Goal: Navigation & Orientation: Find specific page/section

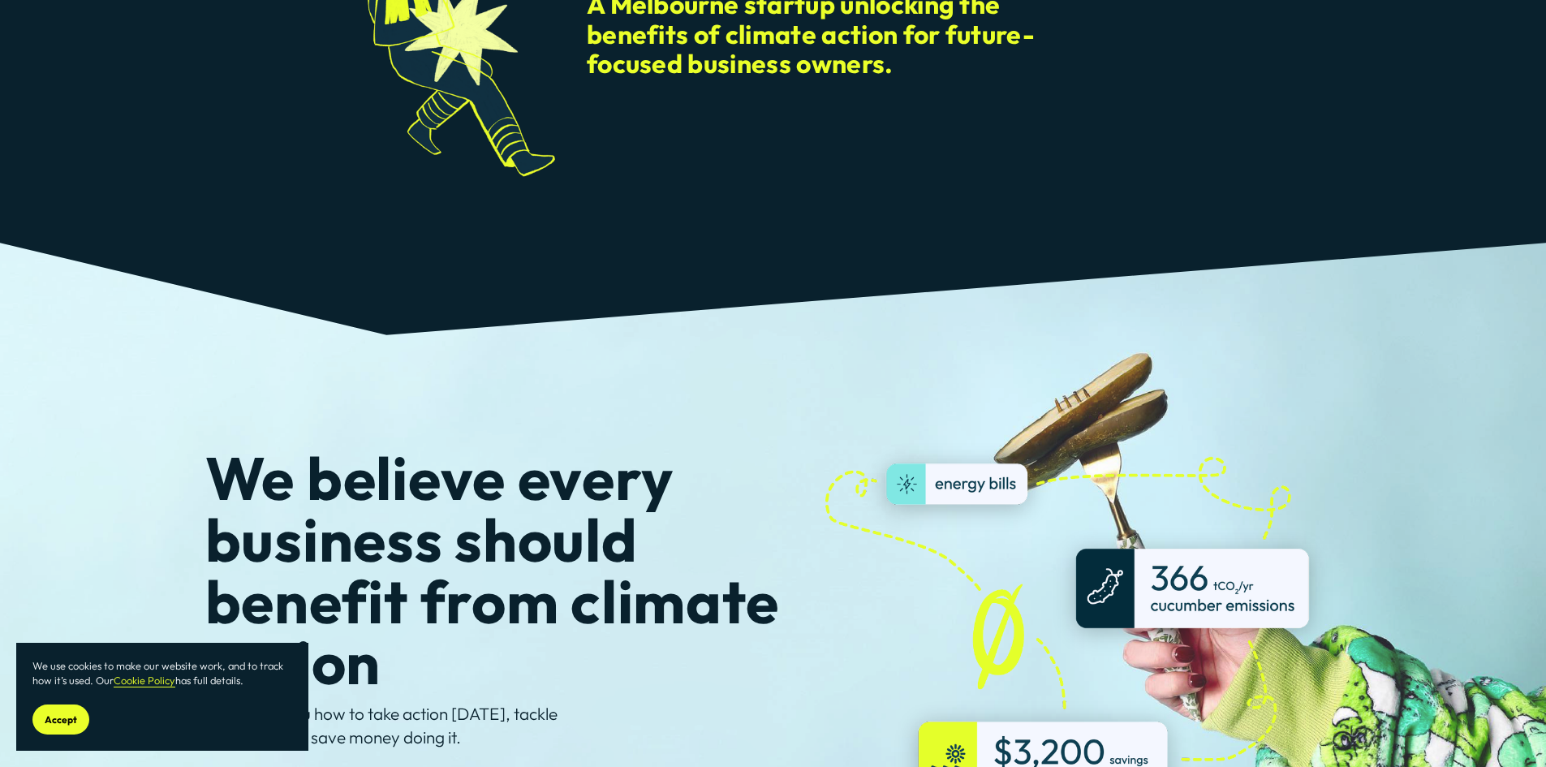
scroll to position [325, 0]
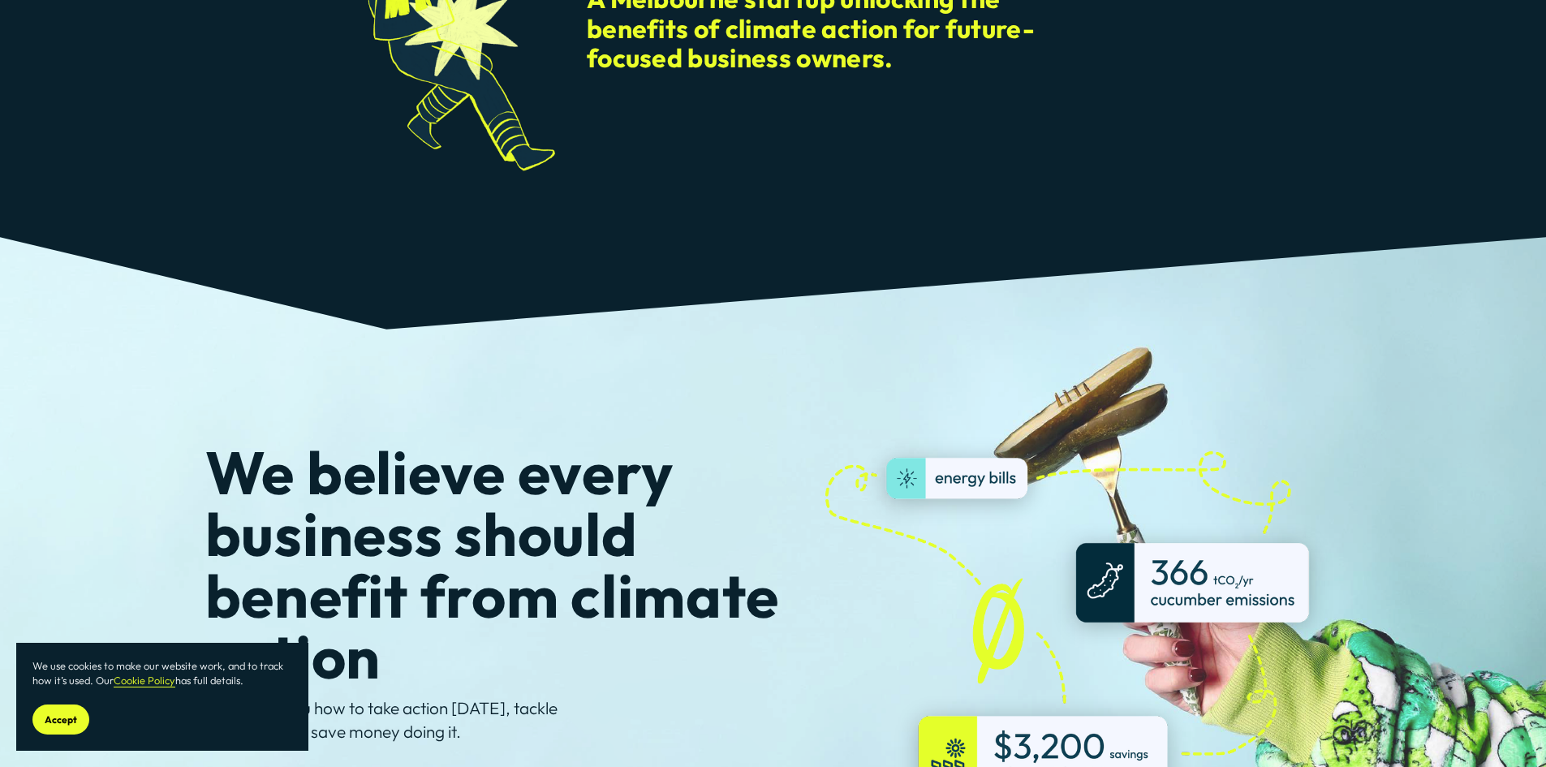
drag, startPoint x: 66, startPoint y: 713, endPoint x: 102, endPoint y: 700, distance: 38.8
click at [66, 712] on button "Accept" at bounding box center [60, 720] width 57 height 30
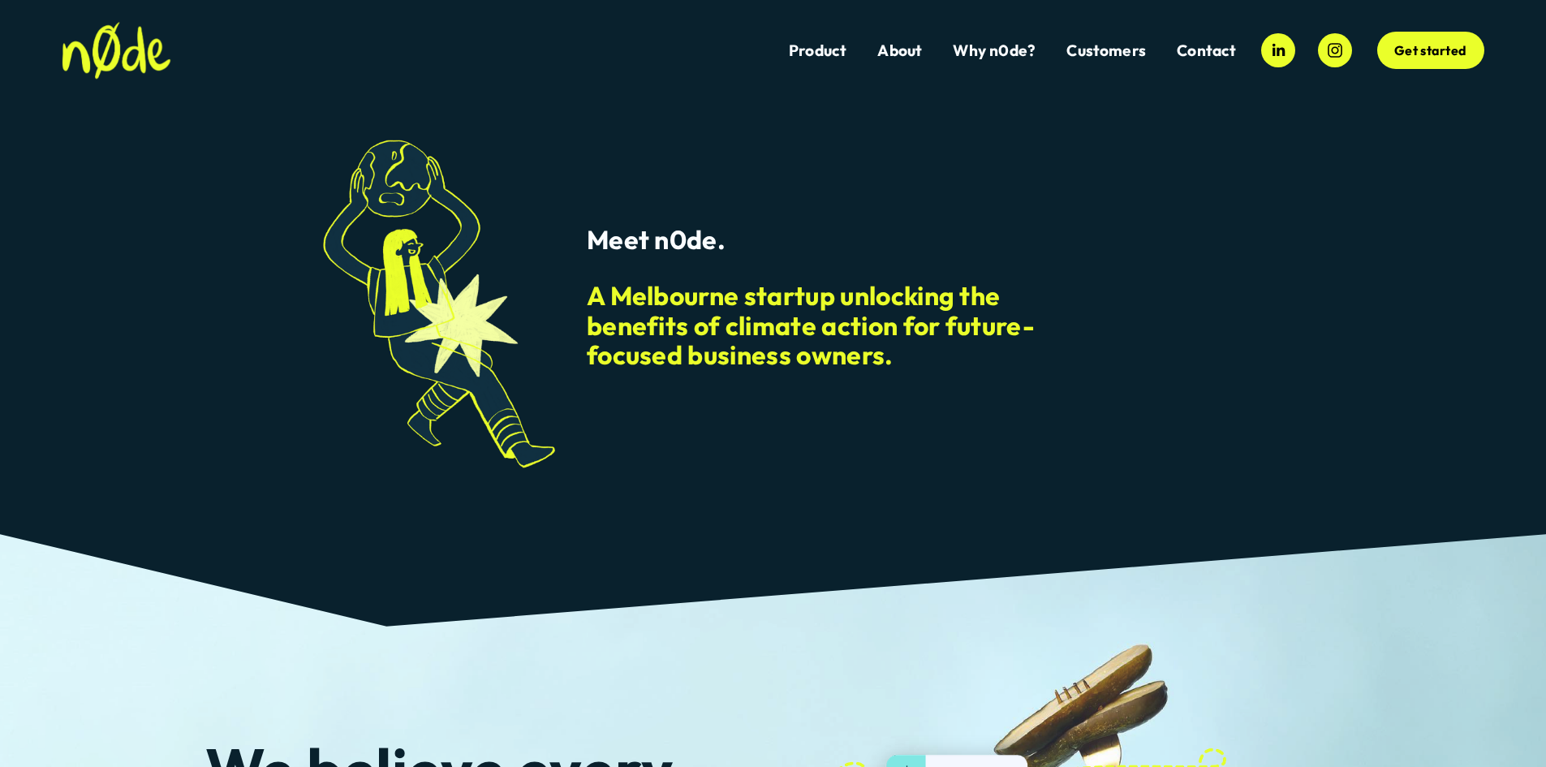
scroll to position [0, 0]
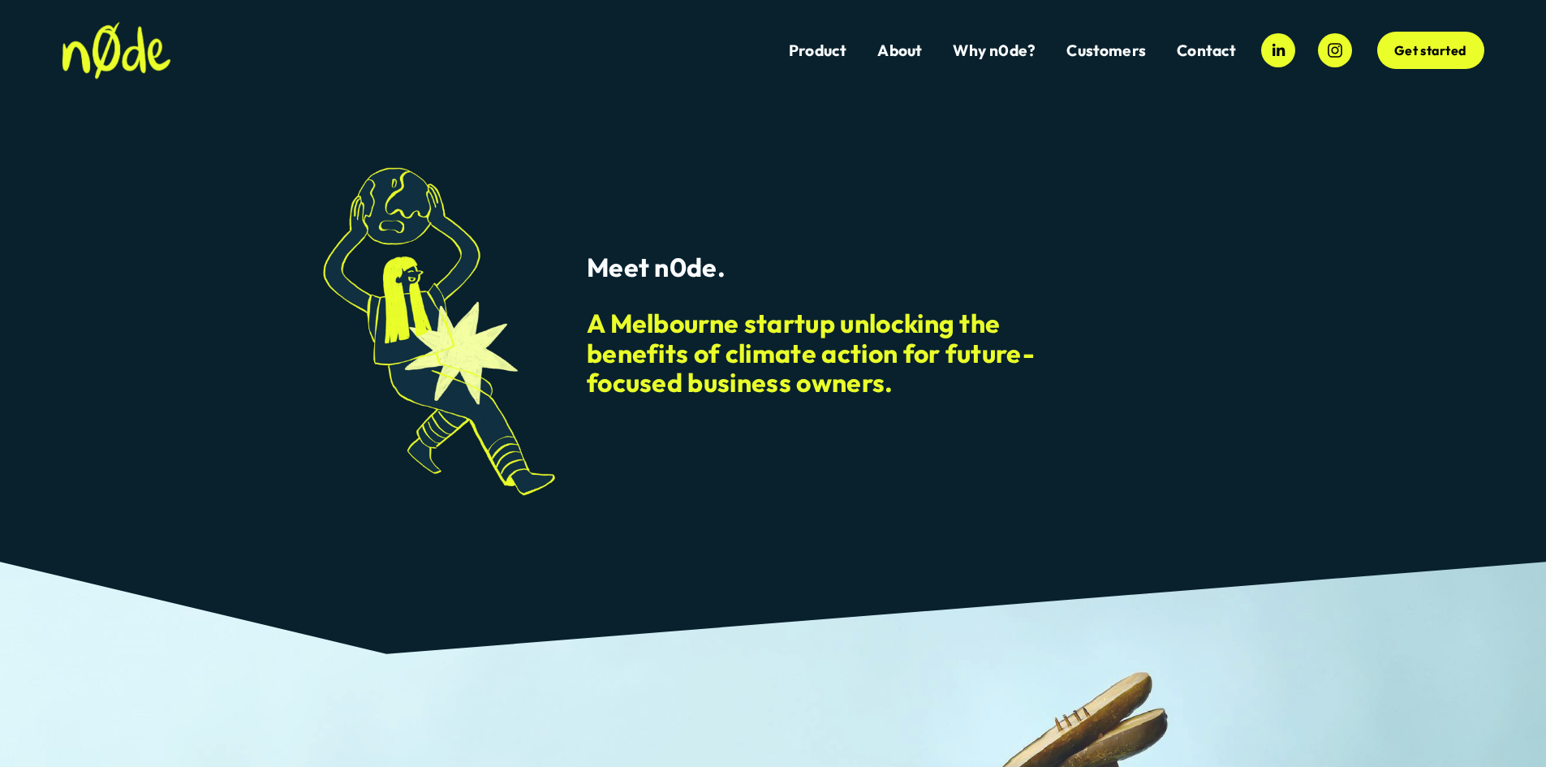
click at [813, 54] on link "Product" at bounding box center [818, 51] width 58 height 22
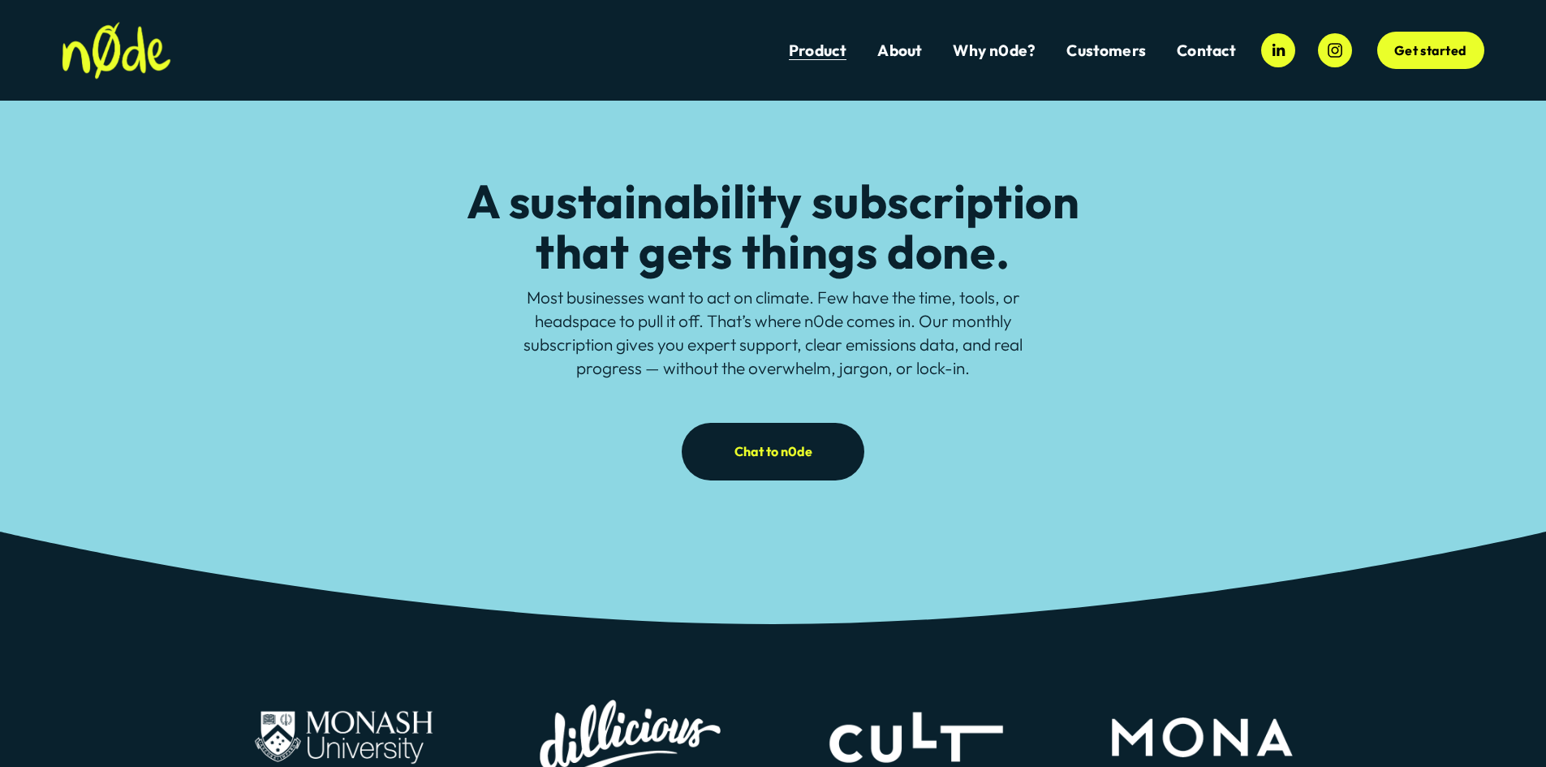
click at [895, 52] on link "About" at bounding box center [900, 51] width 45 height 22
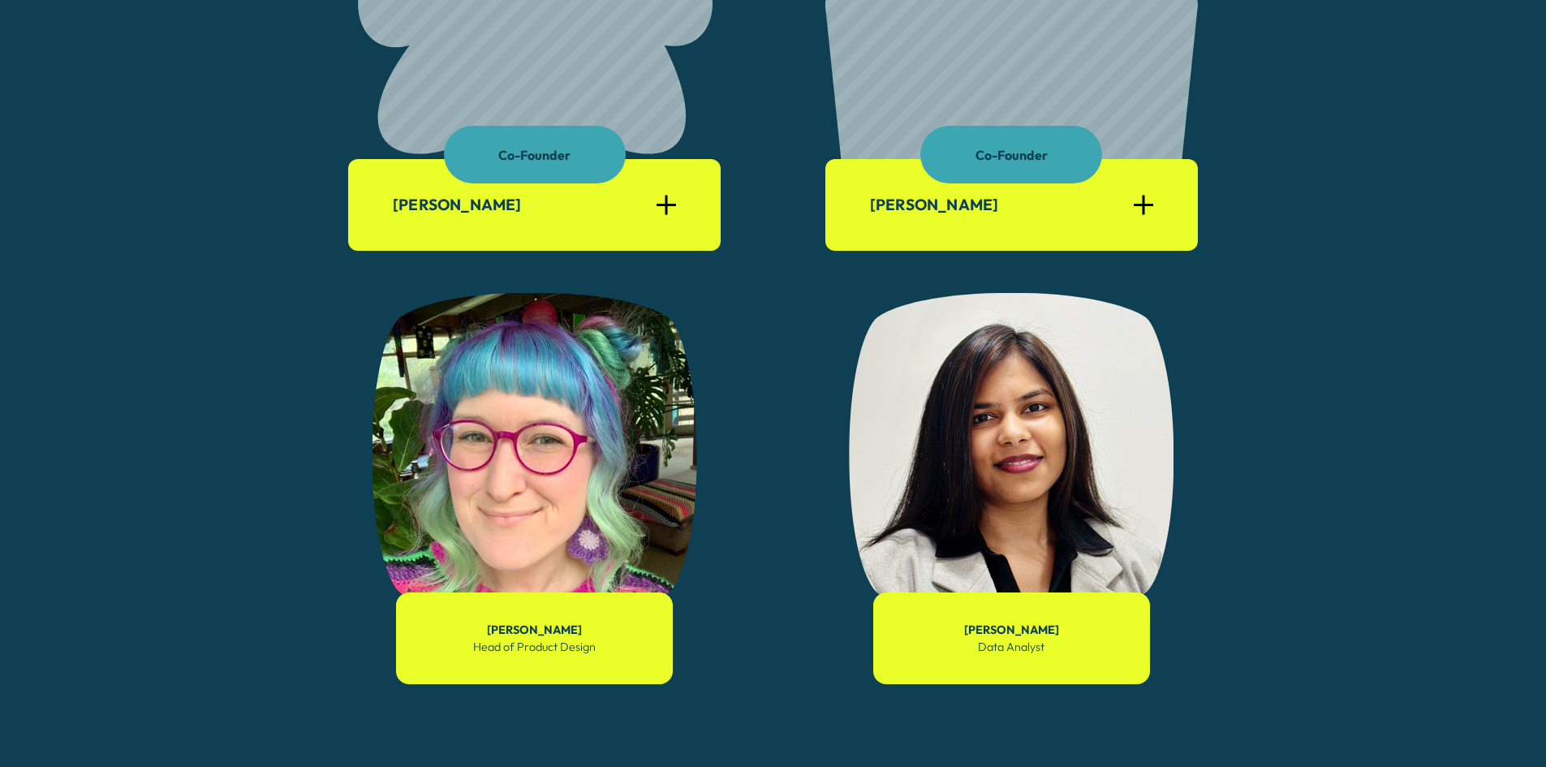
scroll to position [1461, 0]
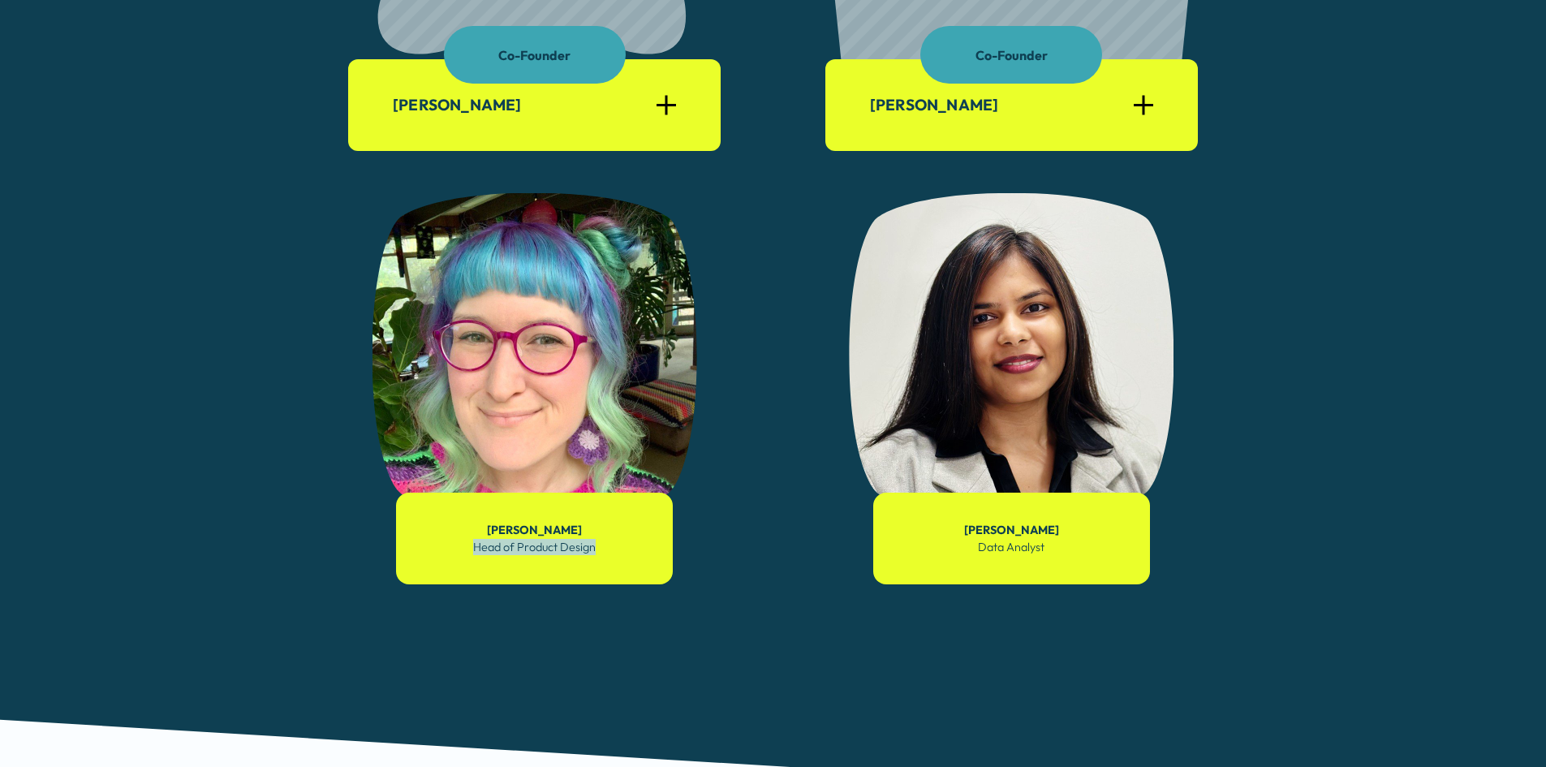
drag, startPoint x: 474, startPoint y: 552, endPoint x: 634, endPoint y: 553, distance: 159.9
click at [634, 553] on p "[PERSON_NAME] Head of Product Design" at bounding box center [534, 538] width 244 height 32
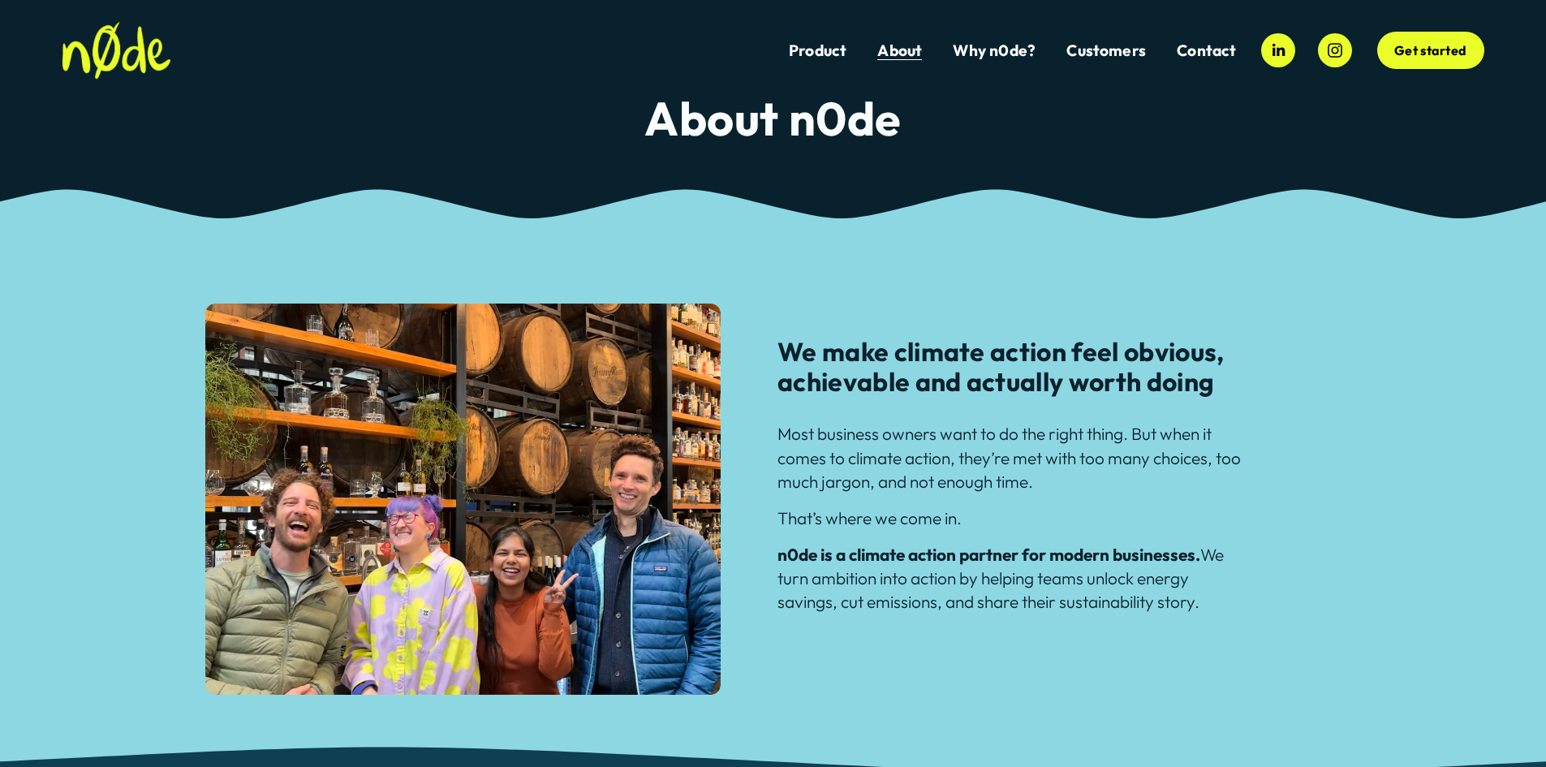
scroll to position [0, 0]
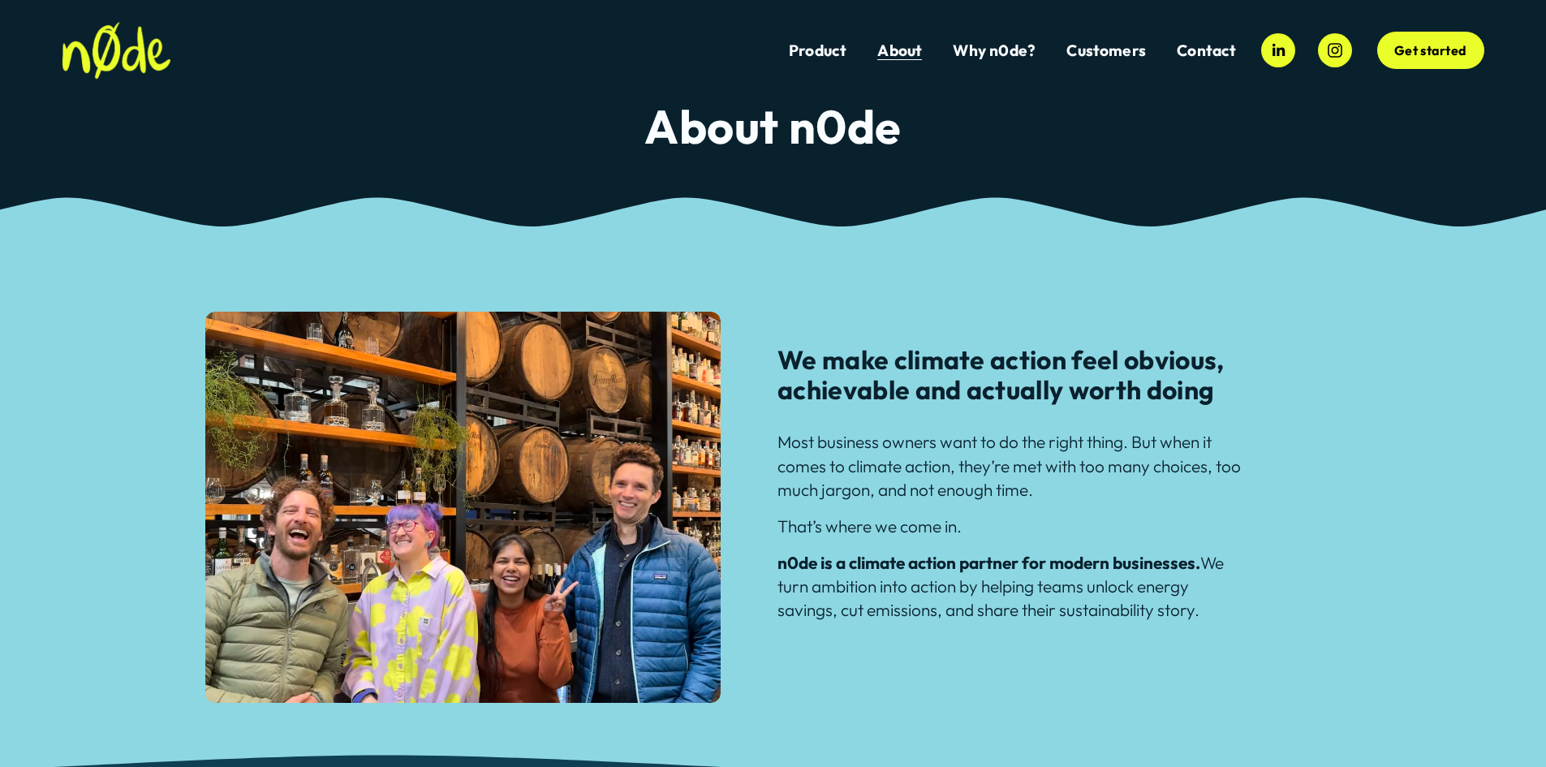
click at [815, 50] on link "Product" at bounding box center [818, 51] width 58 height 22
